Goal: Transaction & Acquisition: Purchase product/service

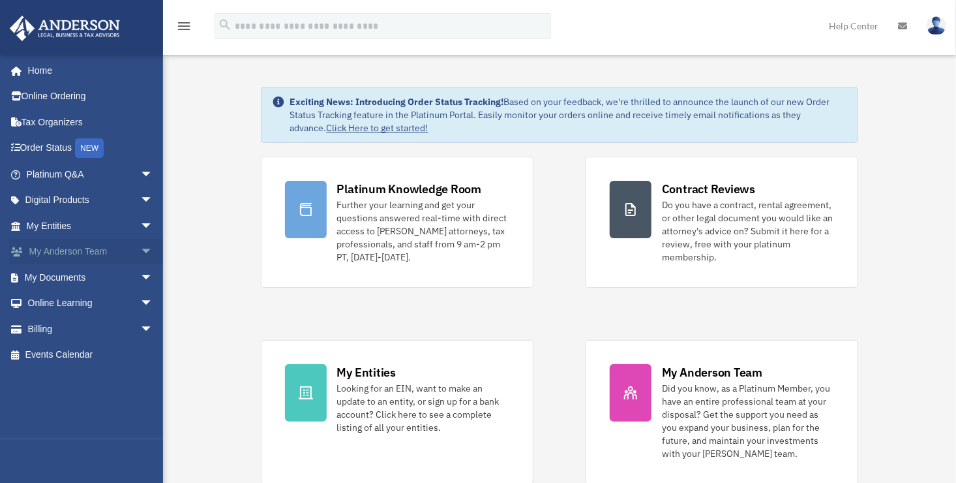
click at [55, 247] on link "My Anderson Team arrow_drop_down" at bounding box center [91, 252] width 164 height 26
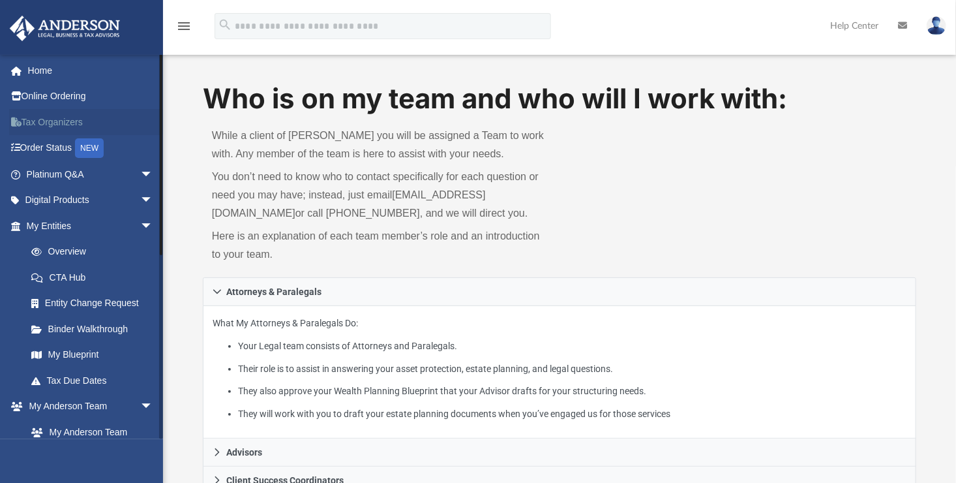
click at [61, 123] on link "Tax Organizers" at bounding box center [91, 122] width 164 height 26
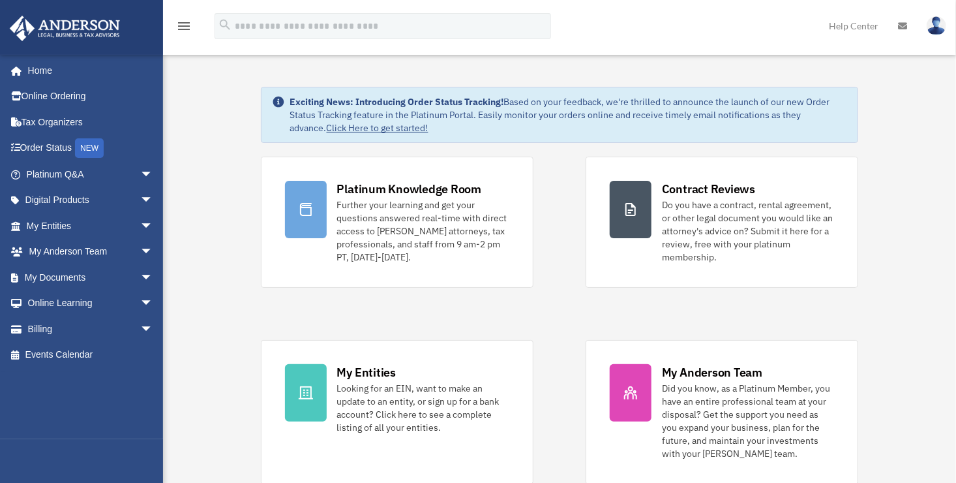
scroll to position [326, 0]
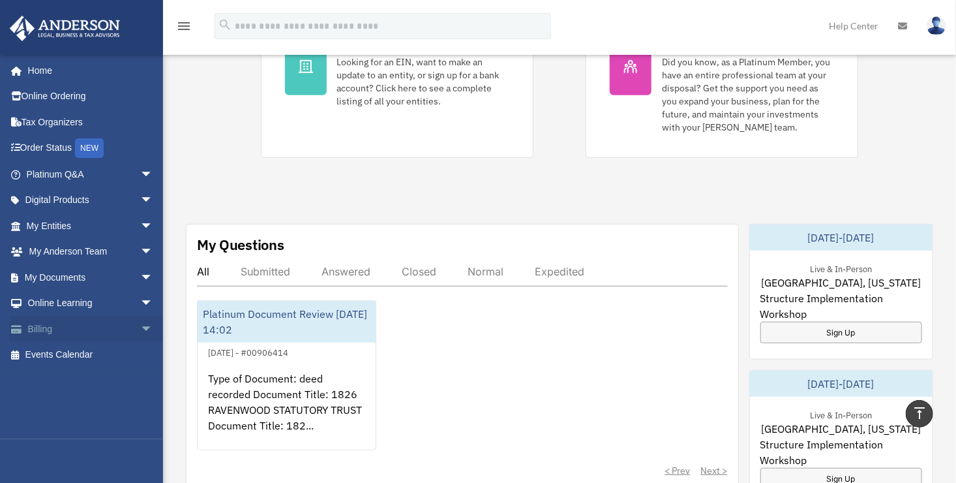
click at [26, 326] on span at bounding box center [23, 329] width 10 height 9
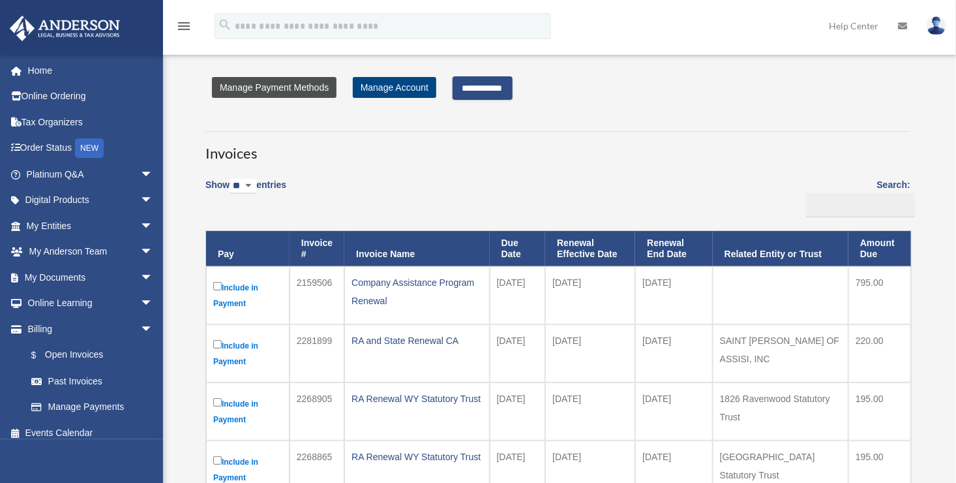
click at [248, 85] on link "Manage Payment Methods" at bounding box center [274, 87] width 125 height 21
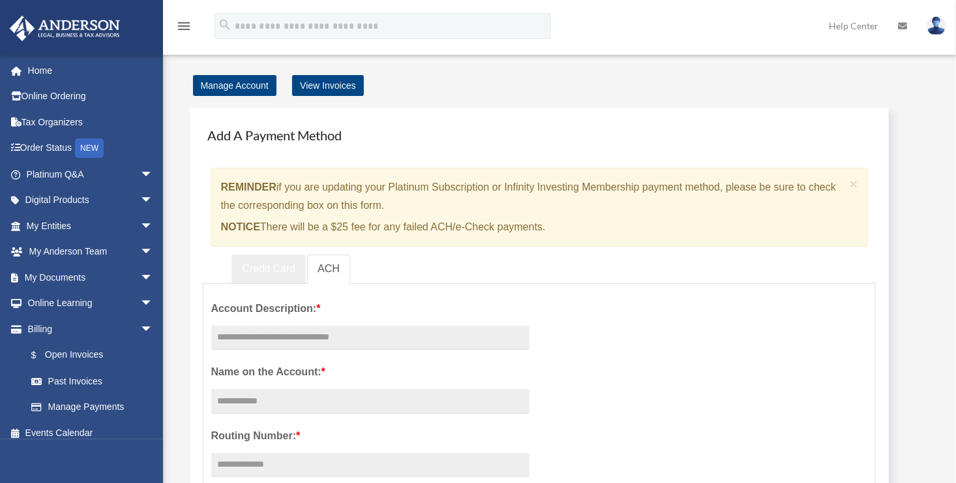
click at [269, 267] on link "Credit Card" at bounding box center [269, 268] width 74 height 29
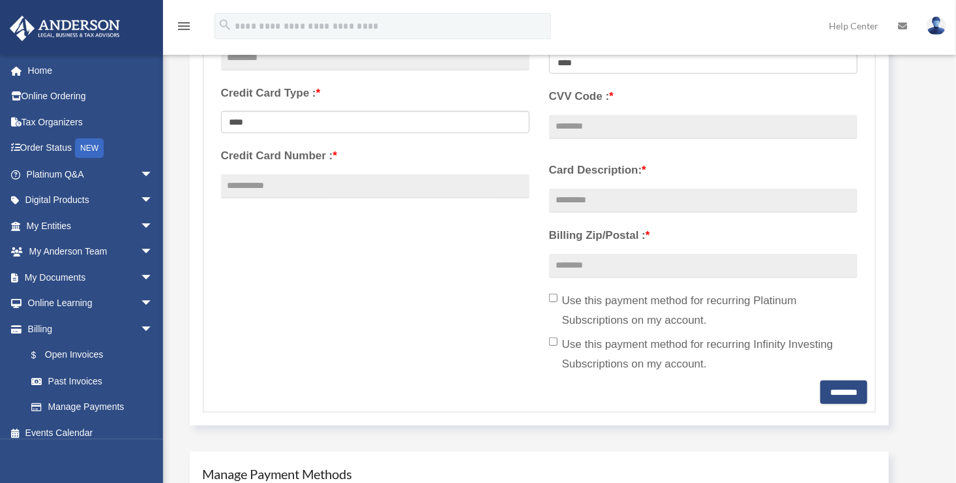
scroll to position [652, 0]
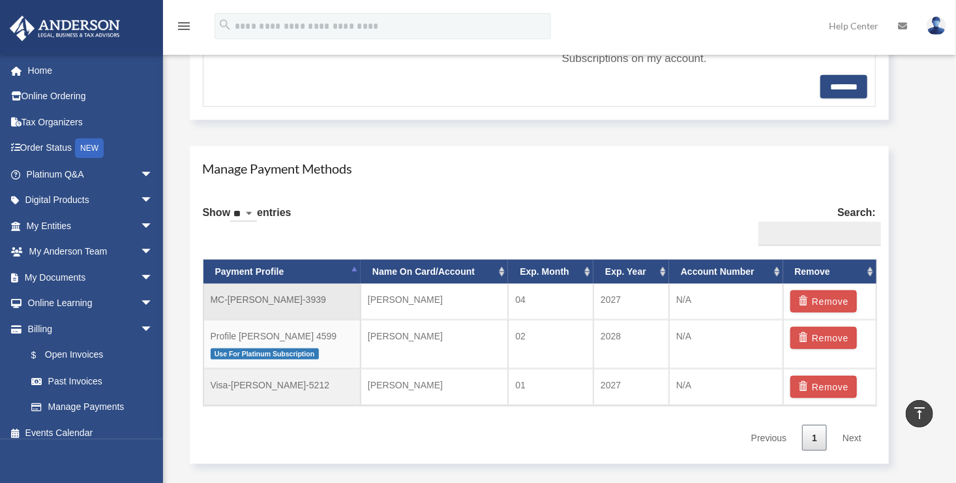
click at [238, 300] on td "MC-[PERSON_NAME]-3939" at bounding box center [282, 302] width 157 height 36
click at [259, 299] on td "MC-[PERSON_NAME]-3939" at bounding box center [282, 302] width 157 height 36
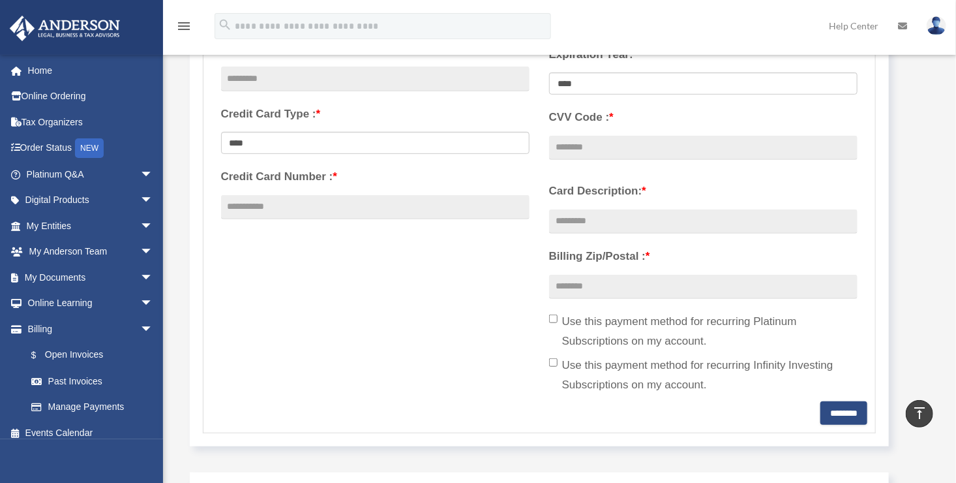
scroll to position [0, 0]
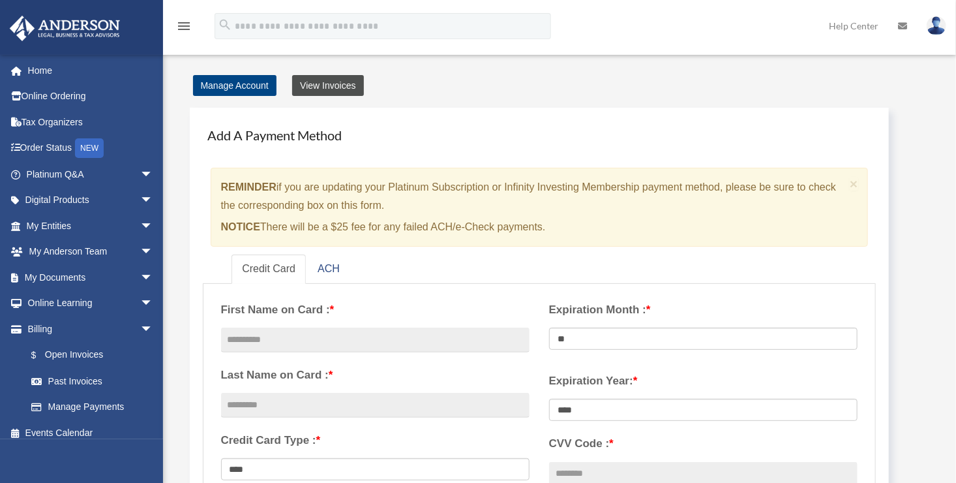
click at [337, 85] on link "View Invoices" at bounding box center [327, 85] width 71 height 21
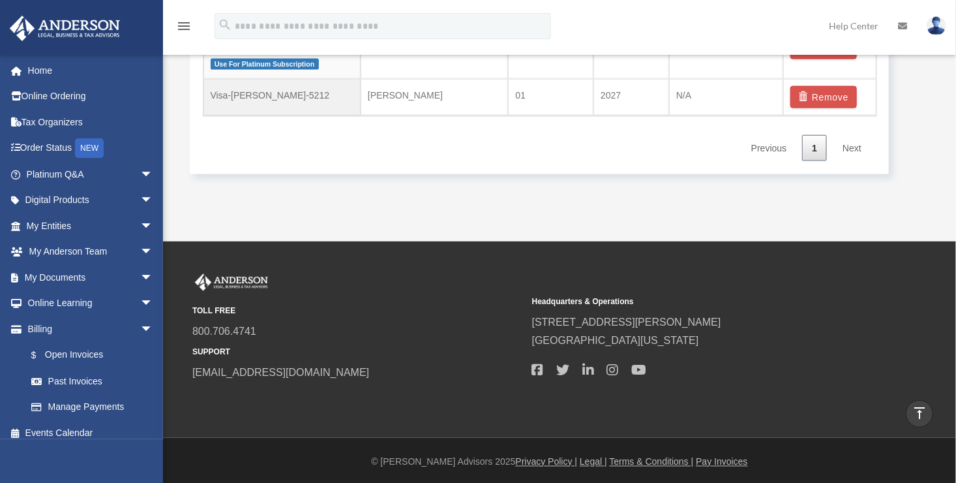
scroll to position [308, 0]
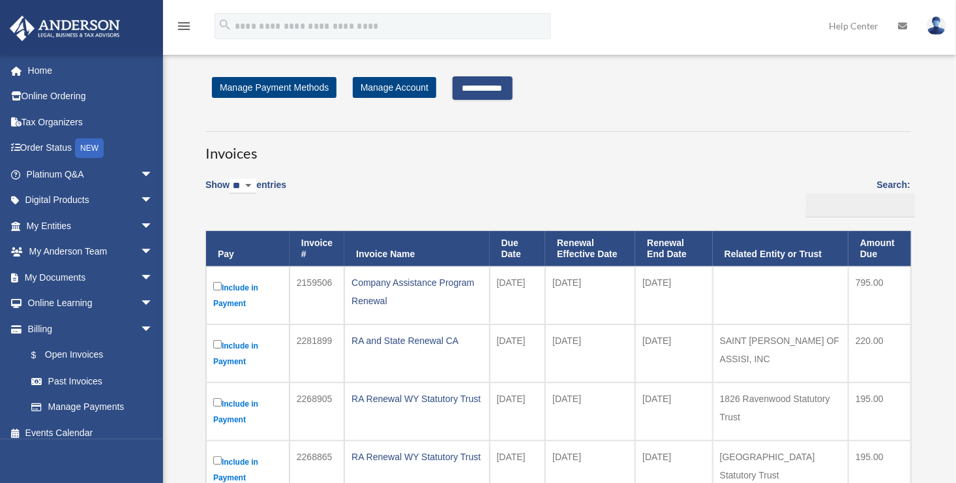
click at [501, 88] on input "**********" at bounding box center [483, 87] width 60 height 23
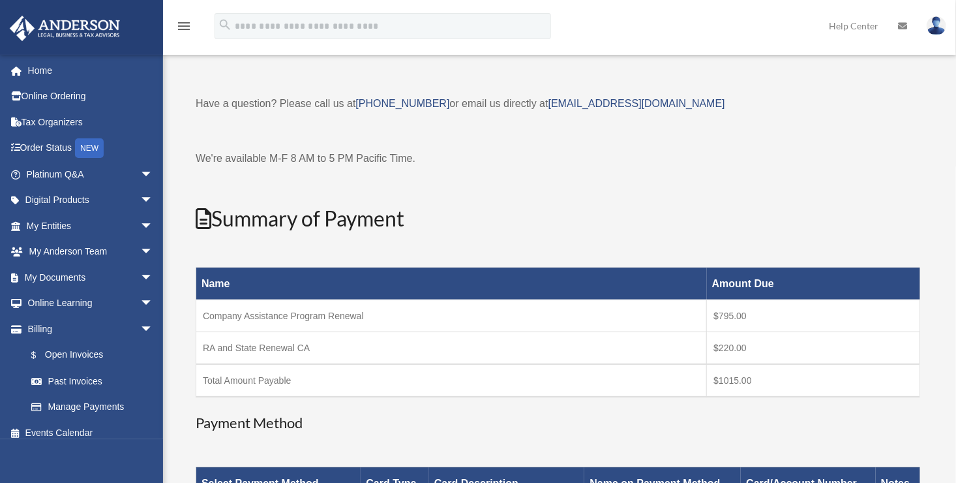
scroll to position [326, 0]
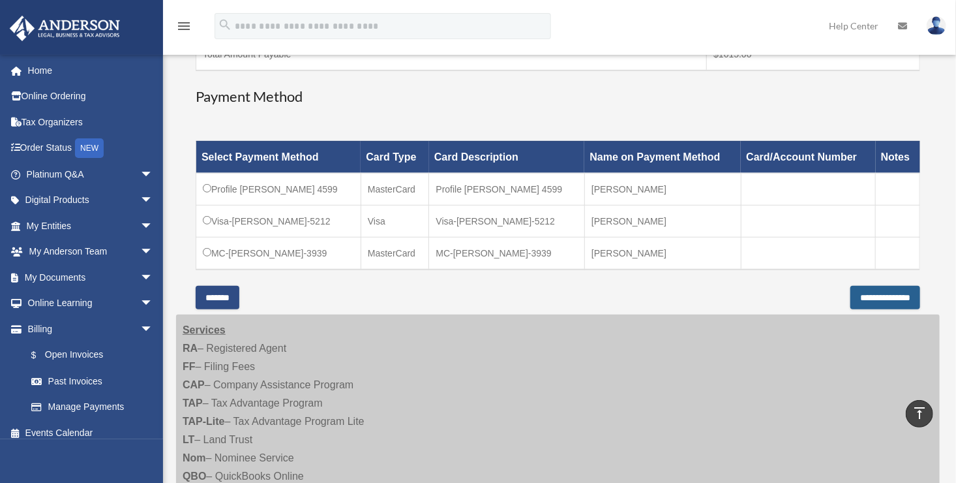
click at [901, 294] on input "**********" at bounding box center [886, 297] width 70 height 23
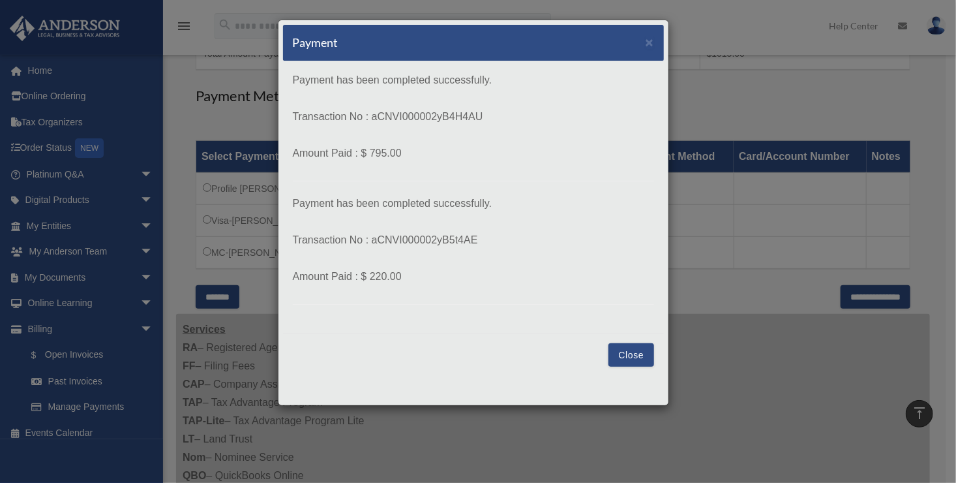
click at [640, 356] on button "Close" at bounding box center [631, 354] width 45 height 23
